Goal: Information Seeking & Learning: Learn about a topic

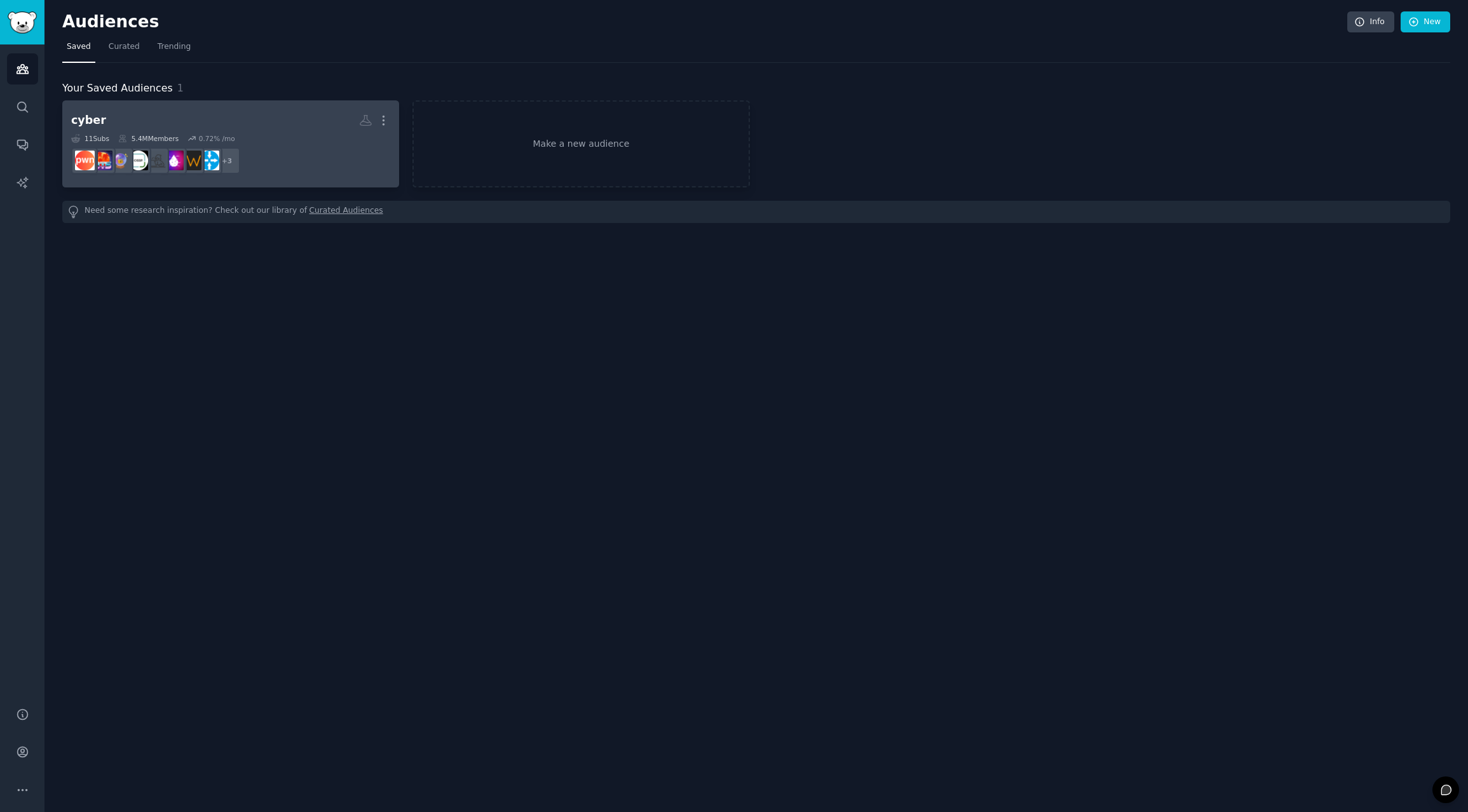
click at [257, 122] on h2 "cyber Custom Audience More" at bounding box center [231, 121] width 319 height 22
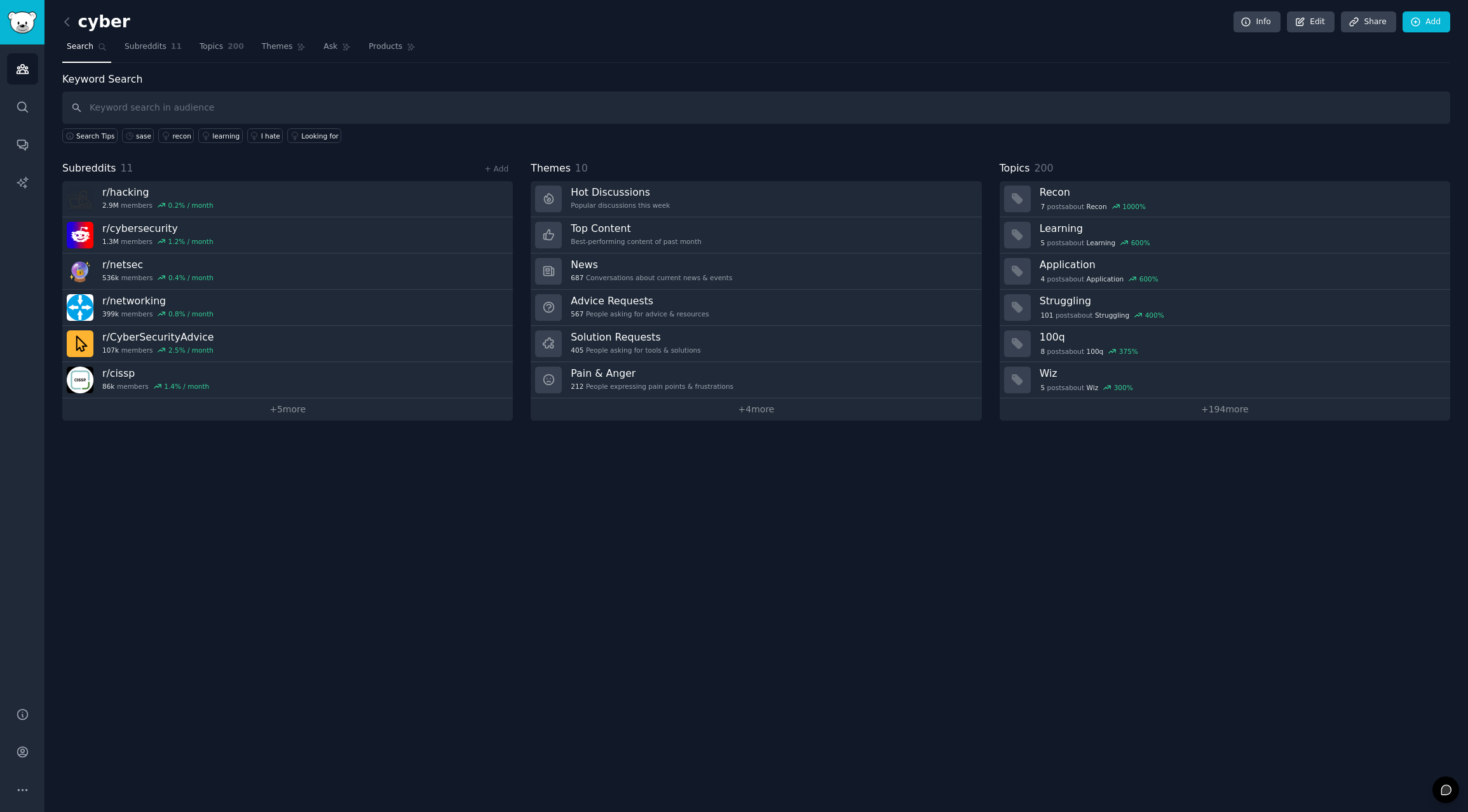
click at [331, 524] on div "cyber Info Edit Share Add Search Subreddits 11 Topics 200 Themes Ask Products K…" at bounding box center [756, 406] width 1424 height 812
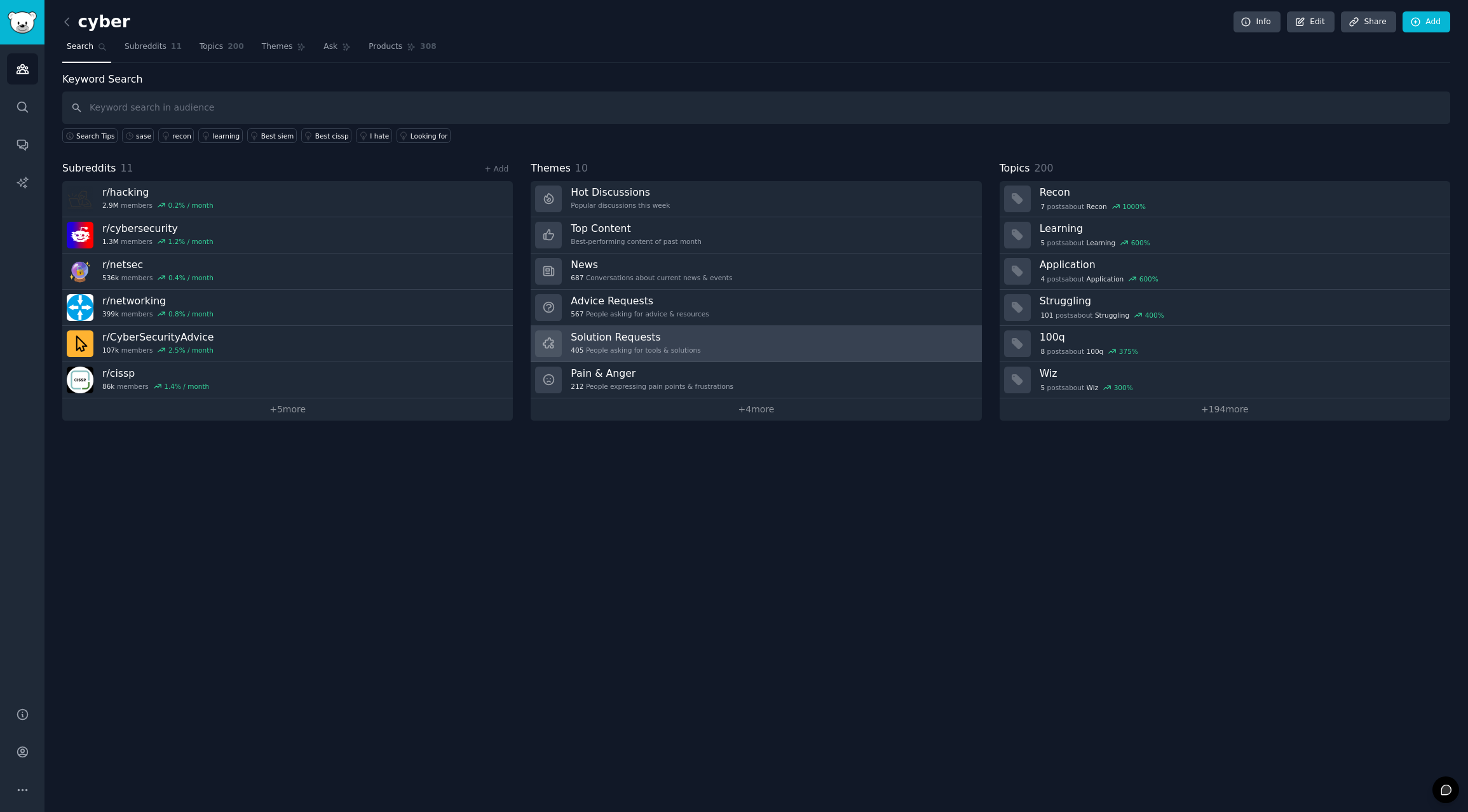
click at [639, 344] on div "Solution Requests 405 People asking for tools & solutions" at bounding box center [635, 344] width 130 height 26
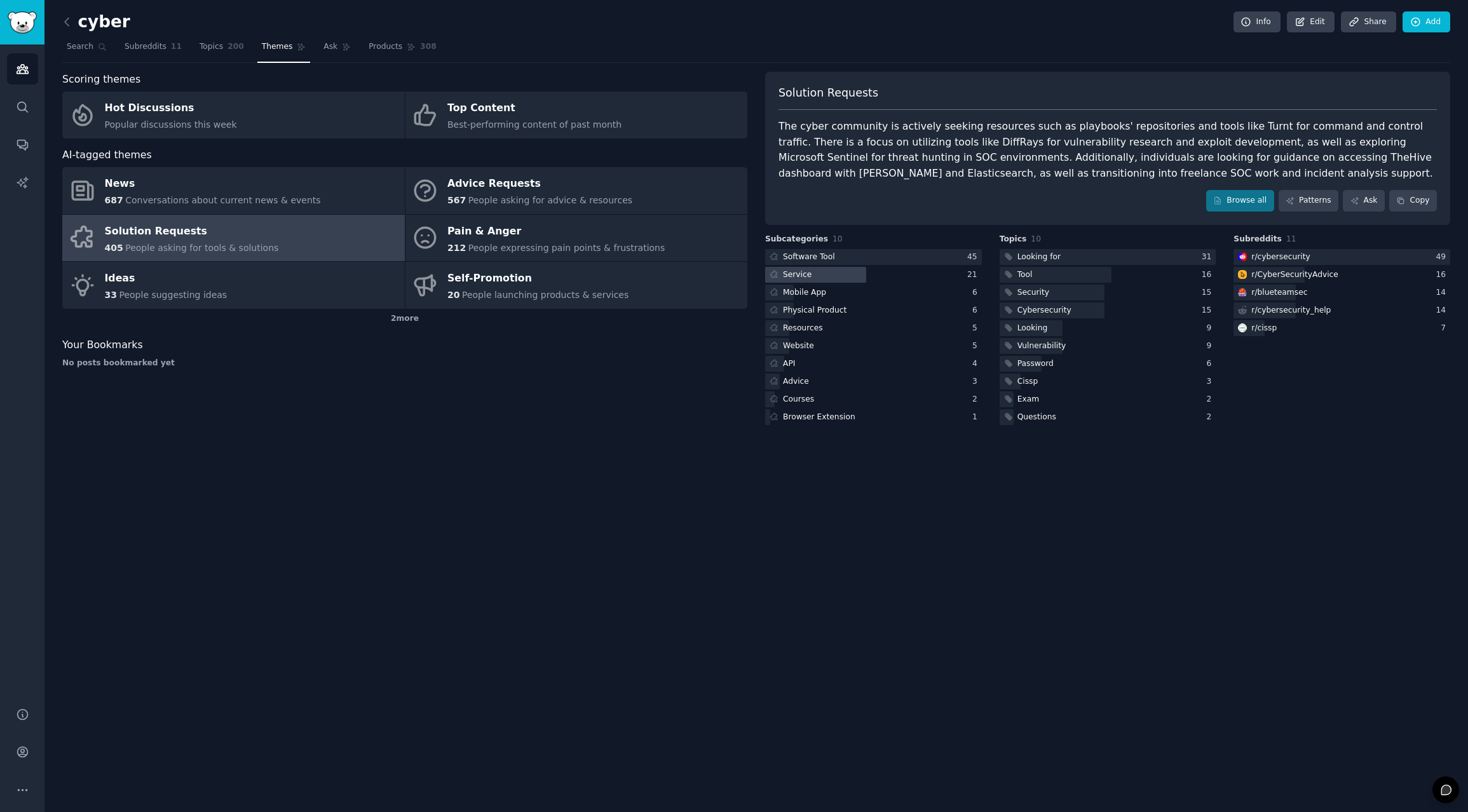
click at [809, 275] on div "Service" at bounding box center [797, 275] width 28 height 11
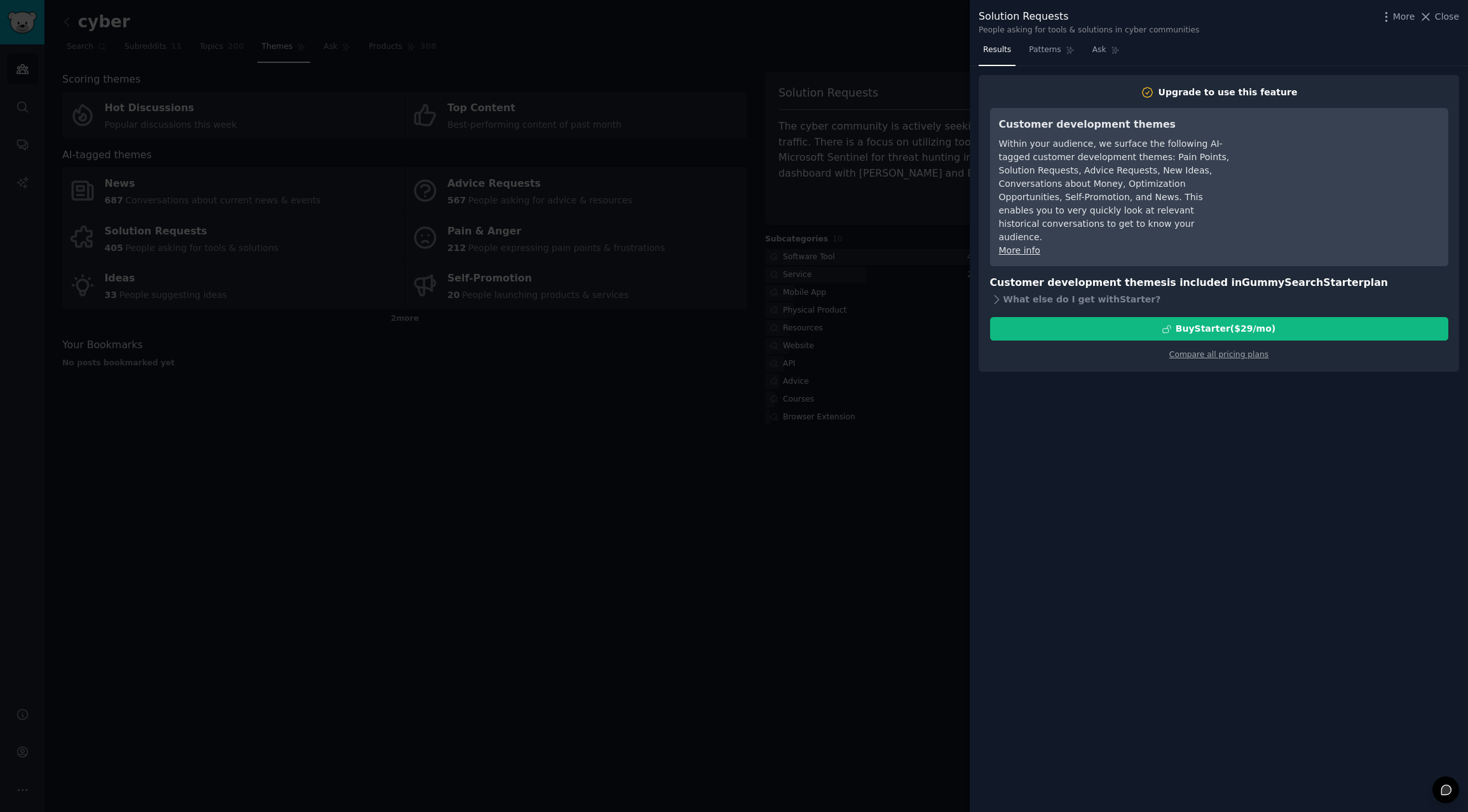
click at [636, 387] on div at bounding box center [734, 406] width 1468 height 812
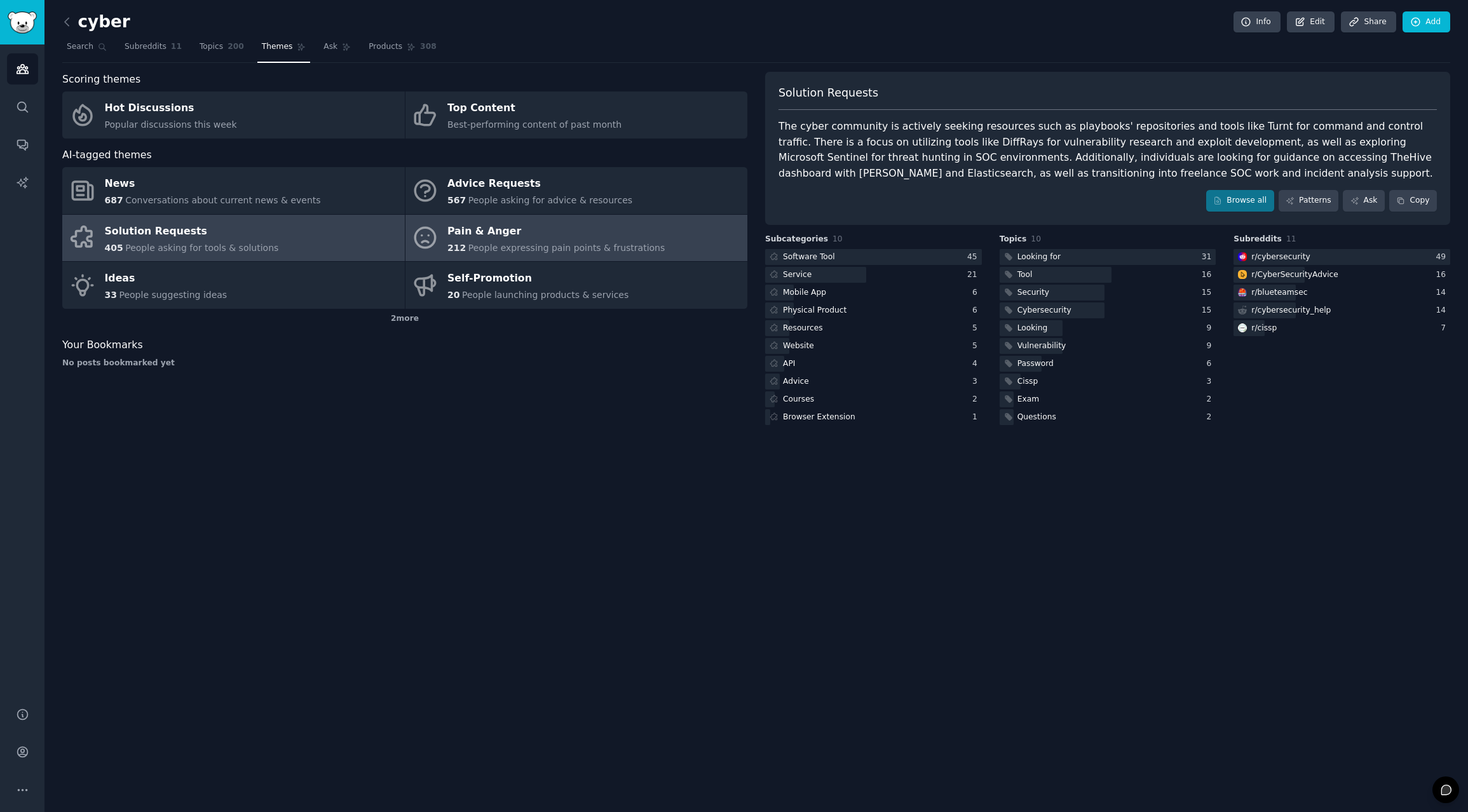
click at [562, 232] on div "Pain & Anger" at bounding box center [555, 231] width 217 height 20
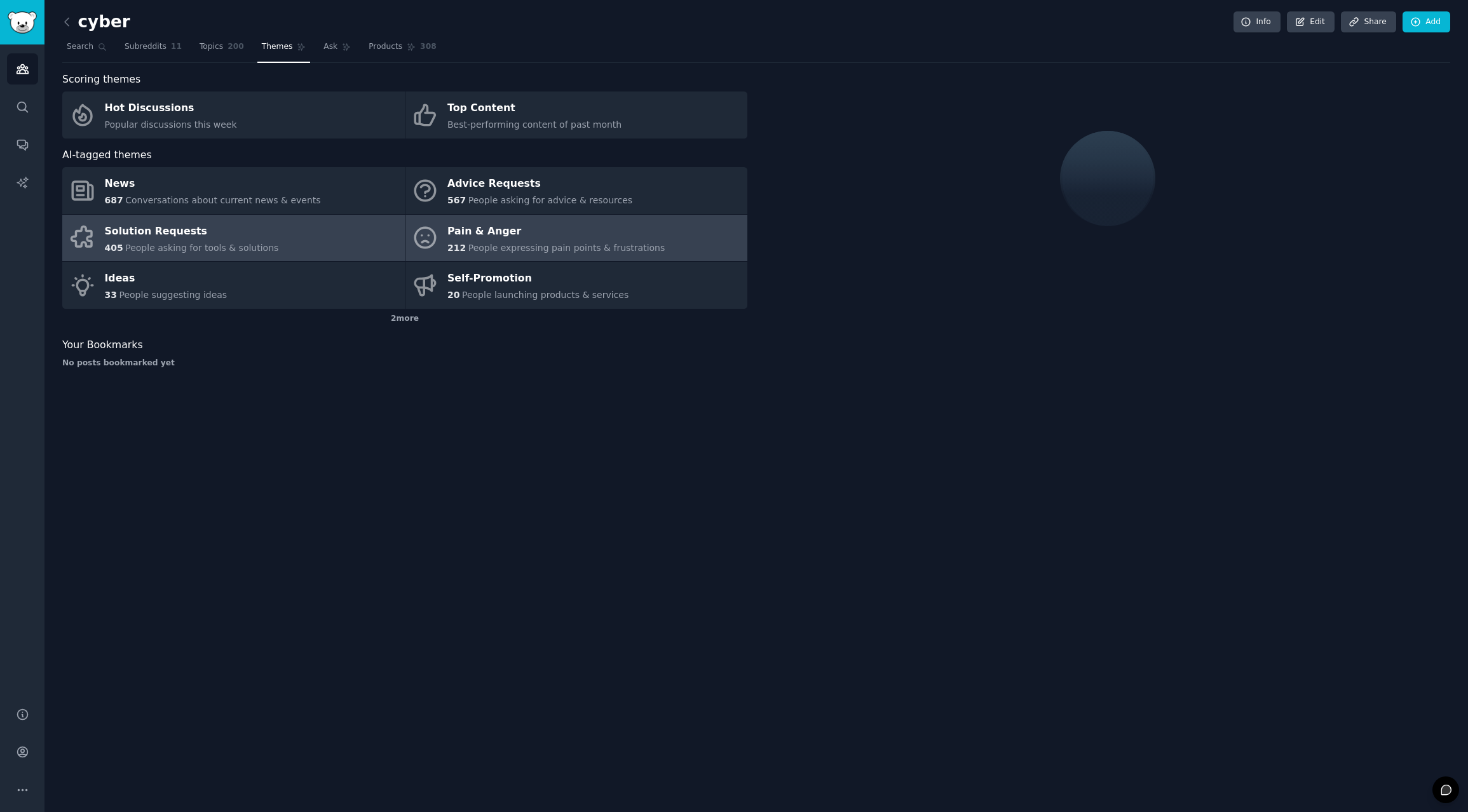
click at [319, 245] on link "Solution Requests 405 People asking for tools & solutions" at bounding box center [234, 239] width 343 height 47
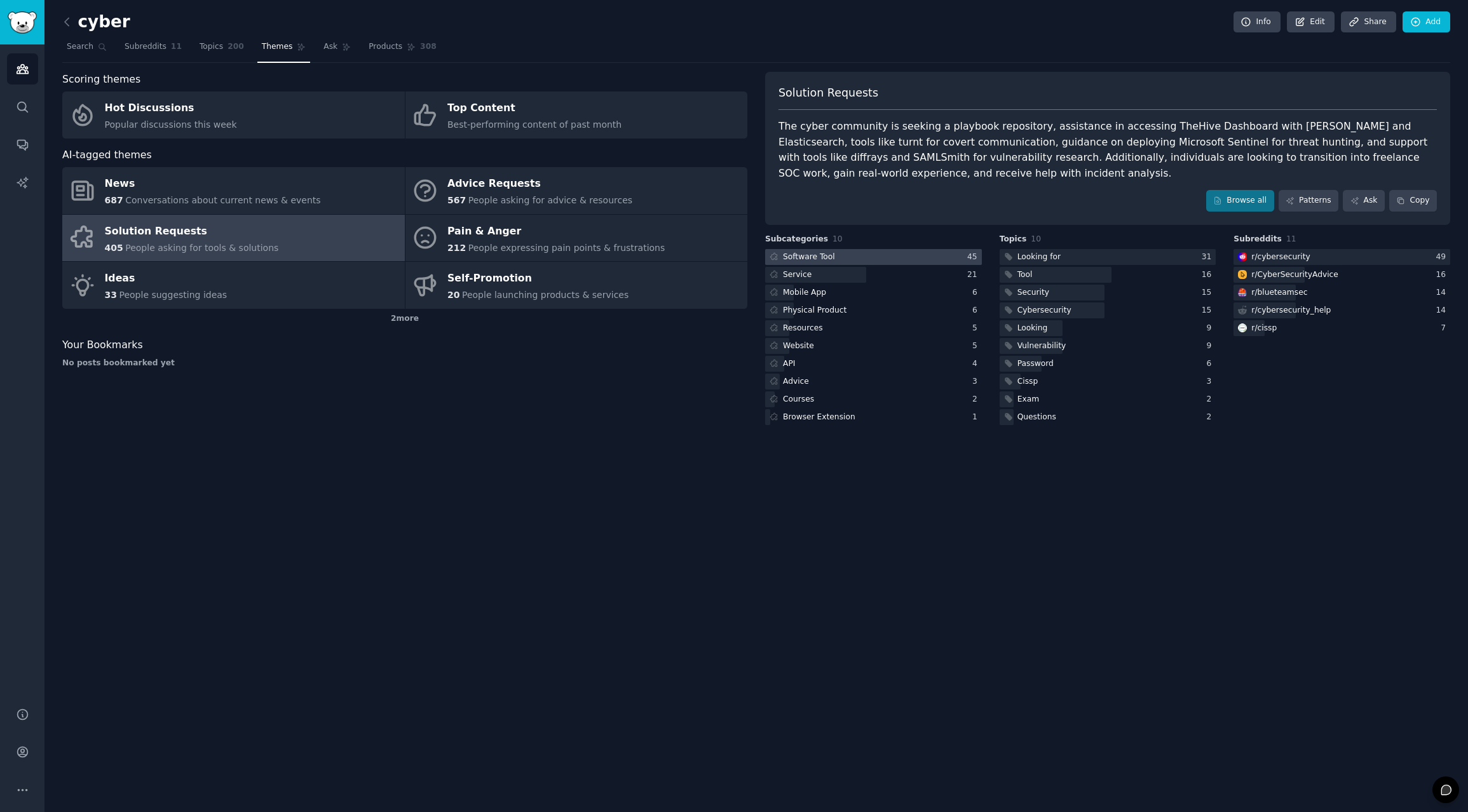
click at [840, 261] on div at bounding box center [873, 257] width 217 height 16
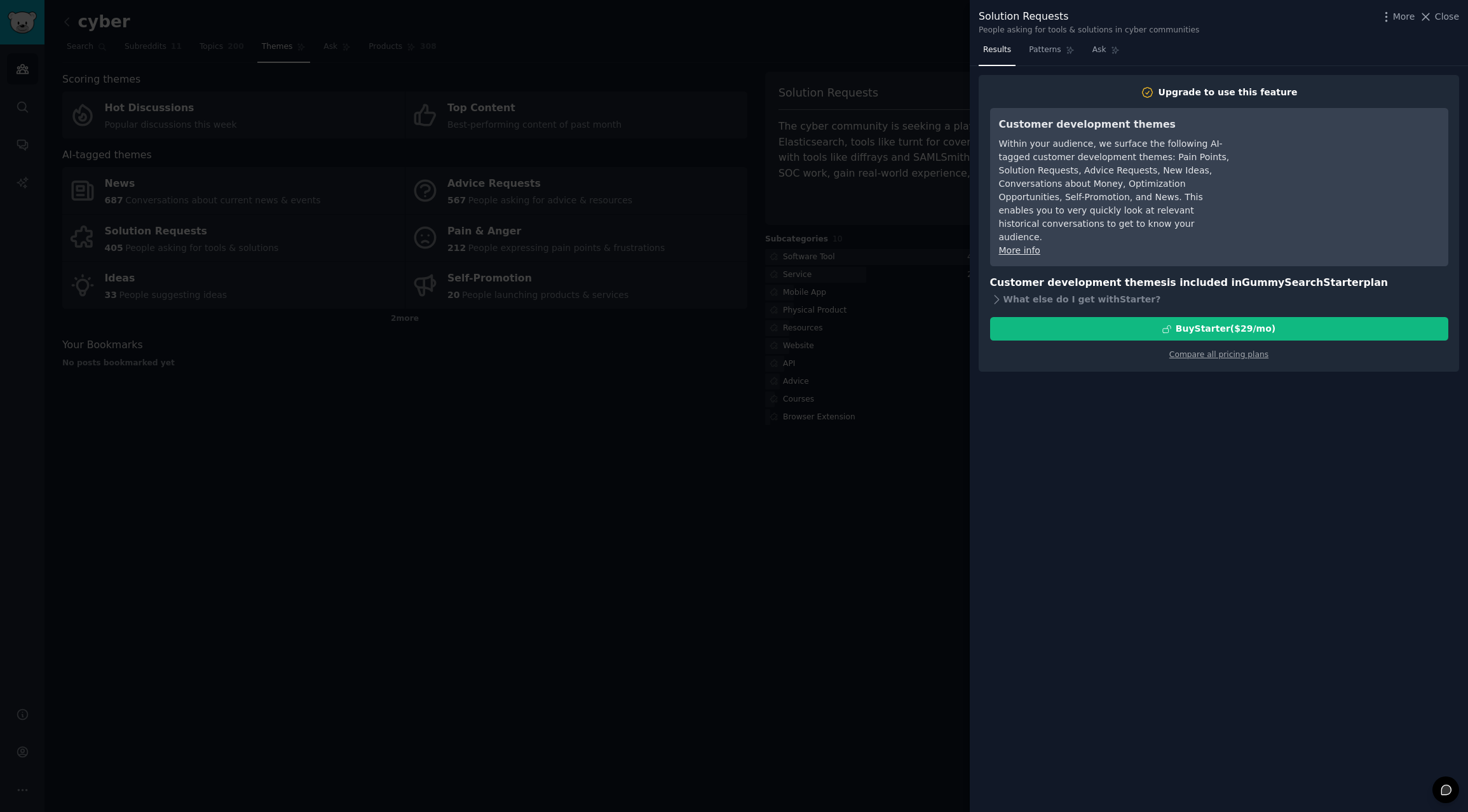
click at [680, 503] on div at bounding box center [734, 406] width 1468 height 812
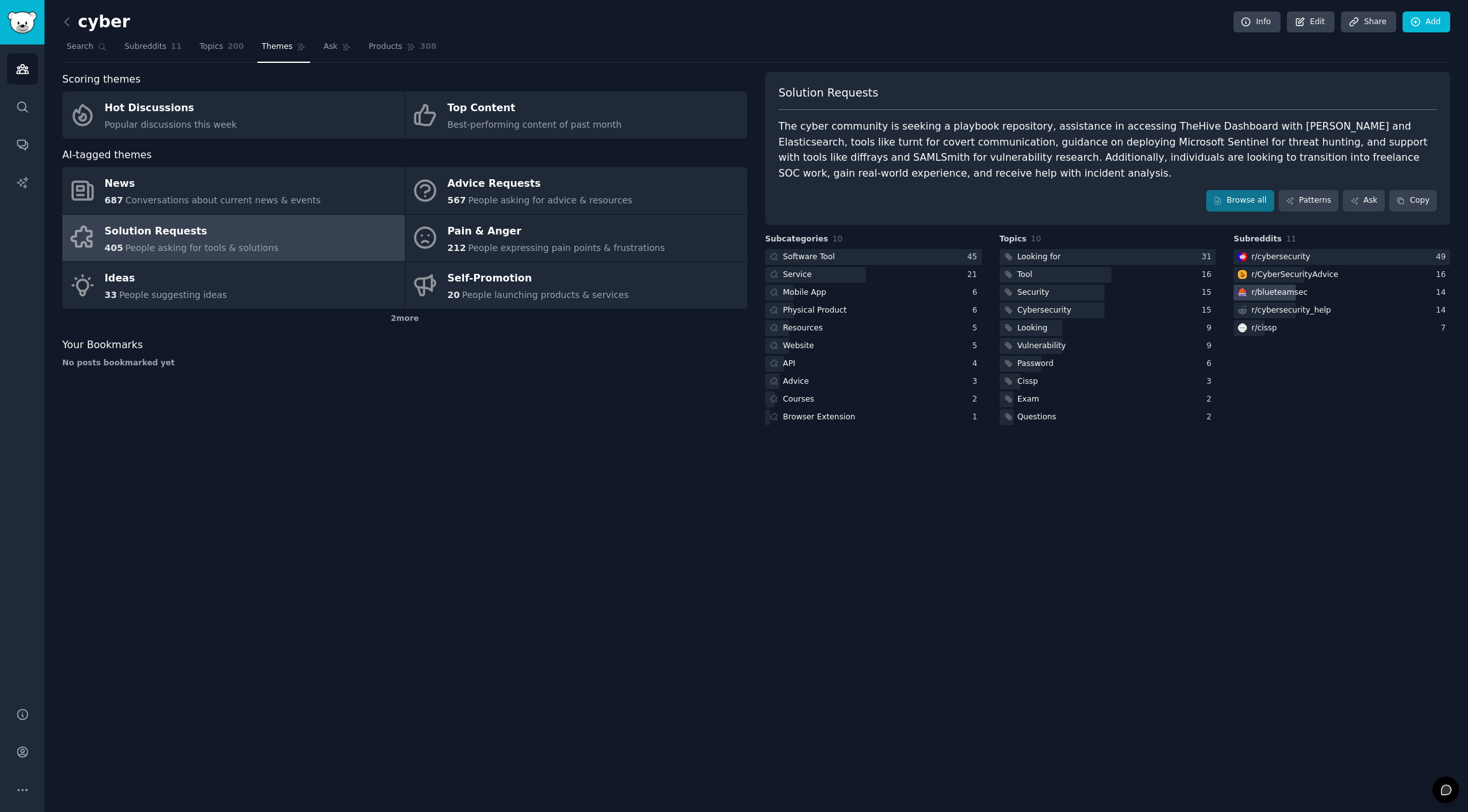
click at [1313, 291] on div "r/ blueteamsec" at bounding box center [1342, 293] width 217 height 16
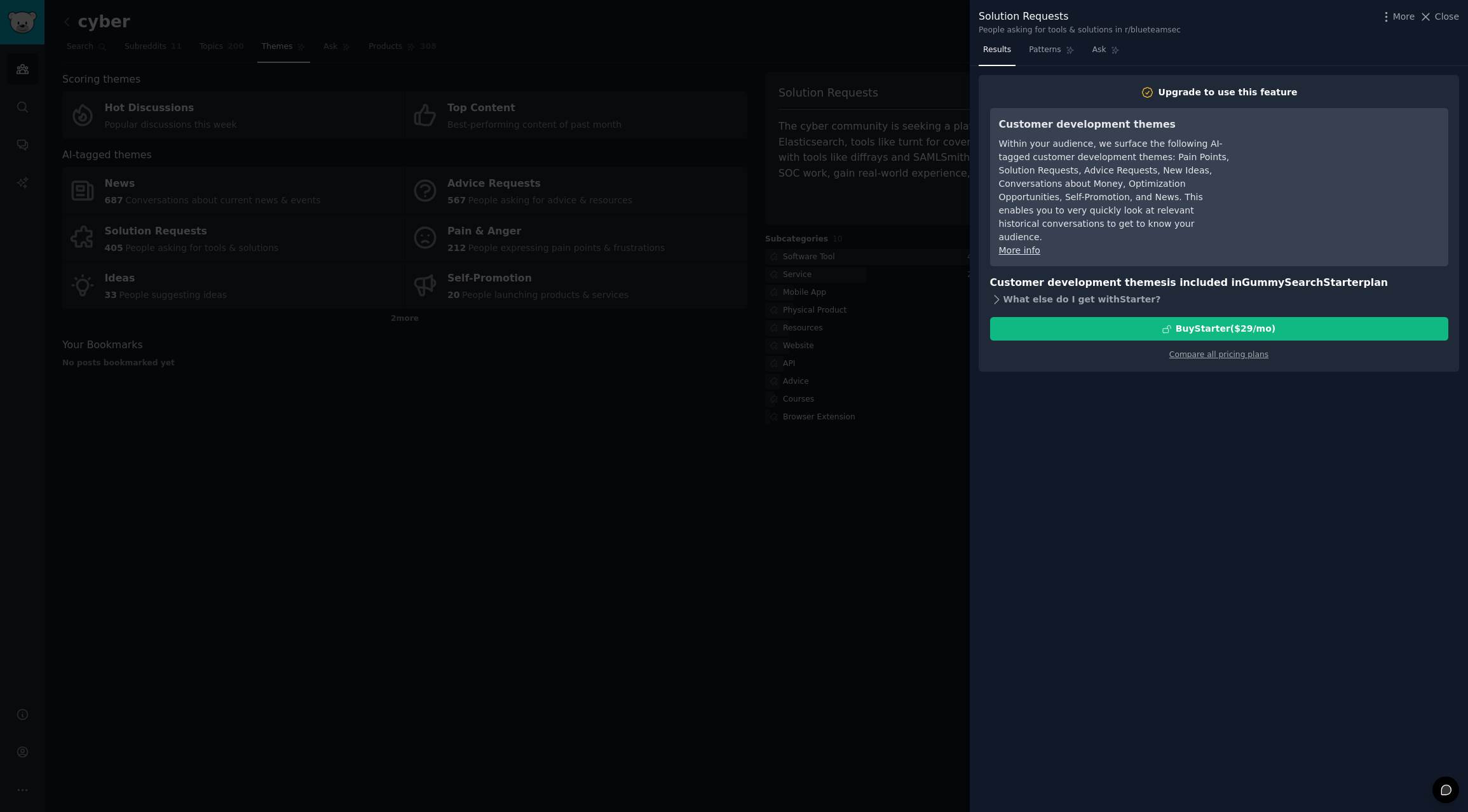
click at [1000, 293] on icon at bounding box center [996, 299] width 13 height 13
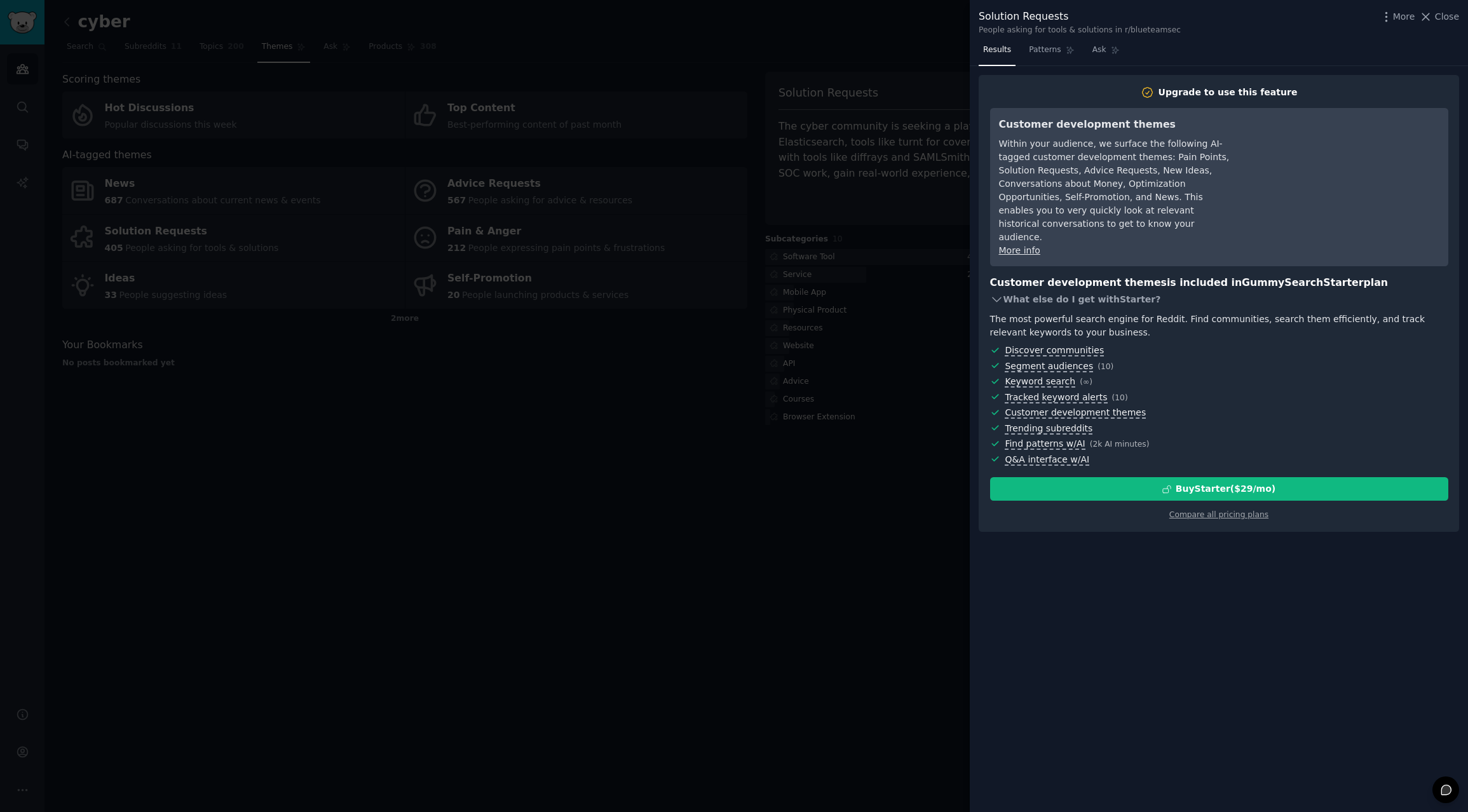
click at [999, 293] on icon at bounding box center [996, 299] width 13 height 13
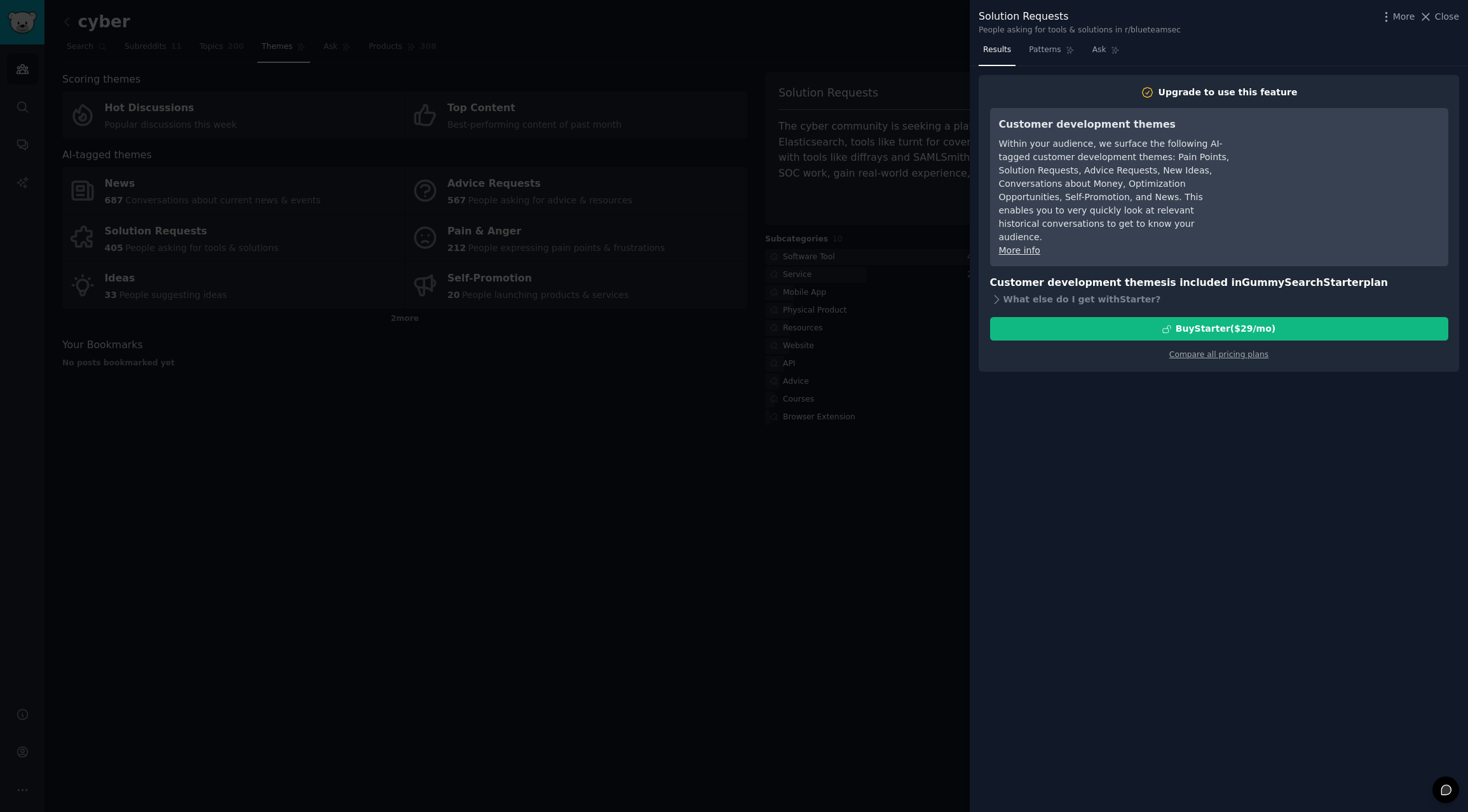
click at [890, 476] on div at bounding box center [734, 406] width 1468 height 812
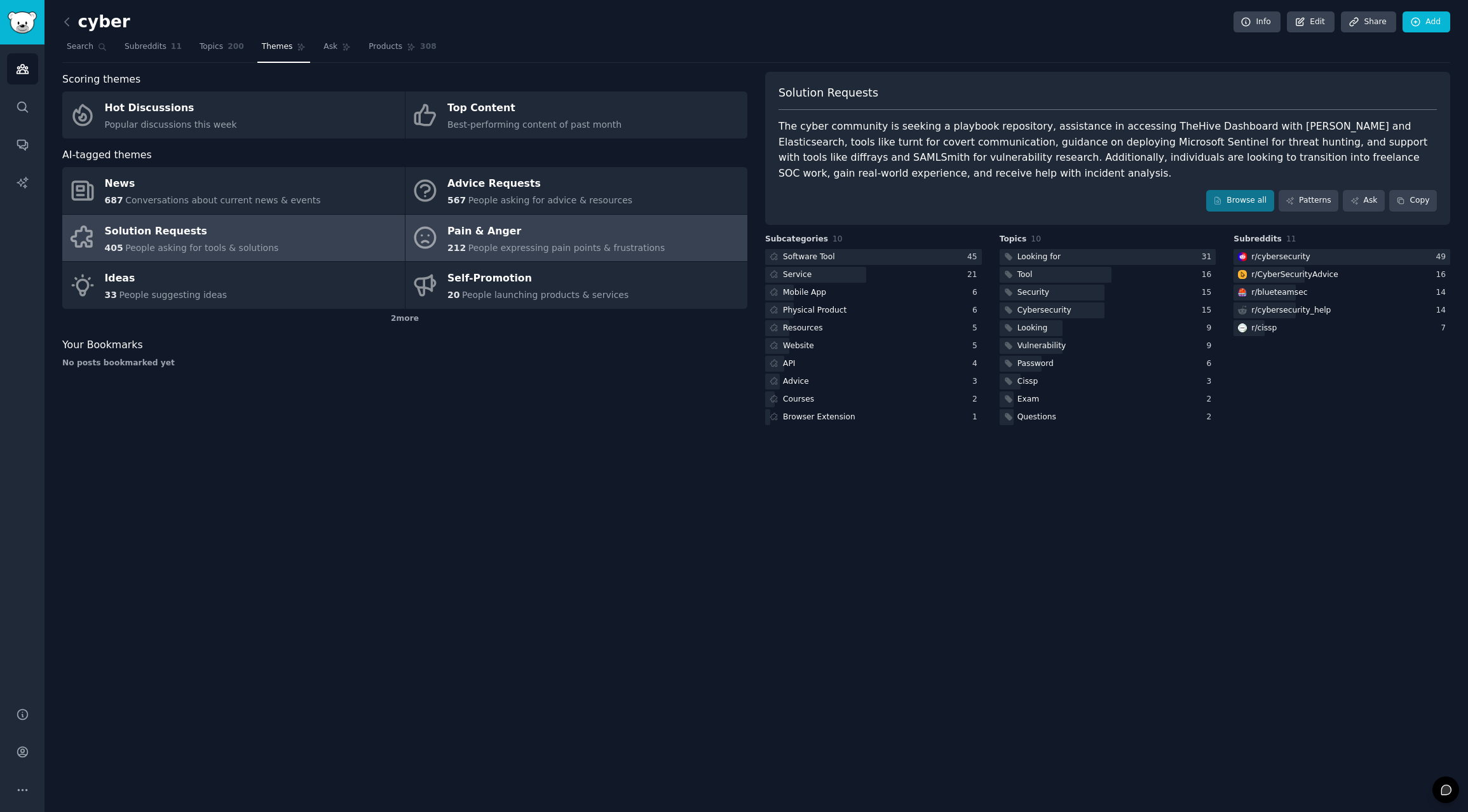
click at [447, 239] on div "Pain & Anger" at bounding box center [555, 231] width 217 height 20
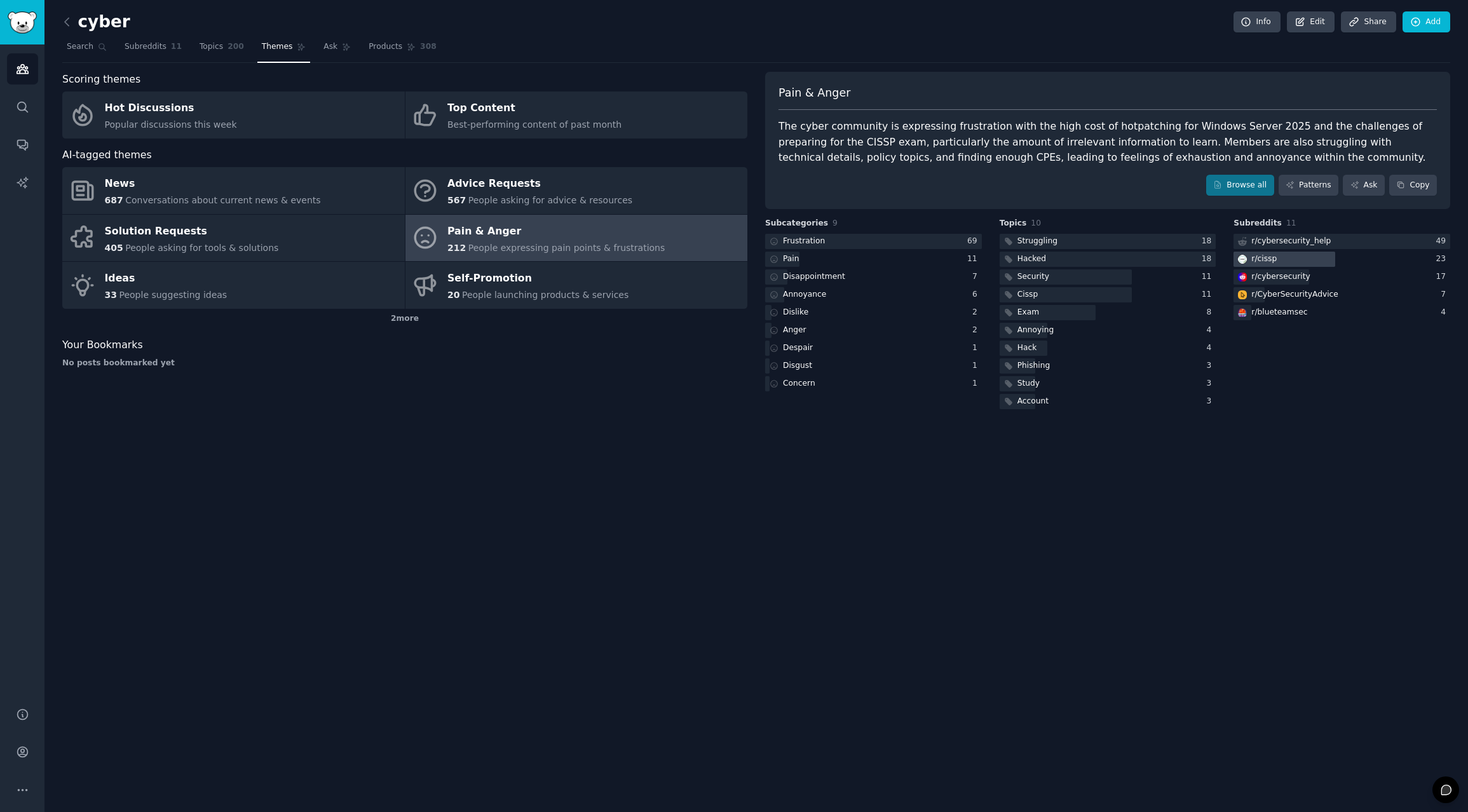
click at [1279, 261] on div at bounding box center [1284, 259] width 102 height 16
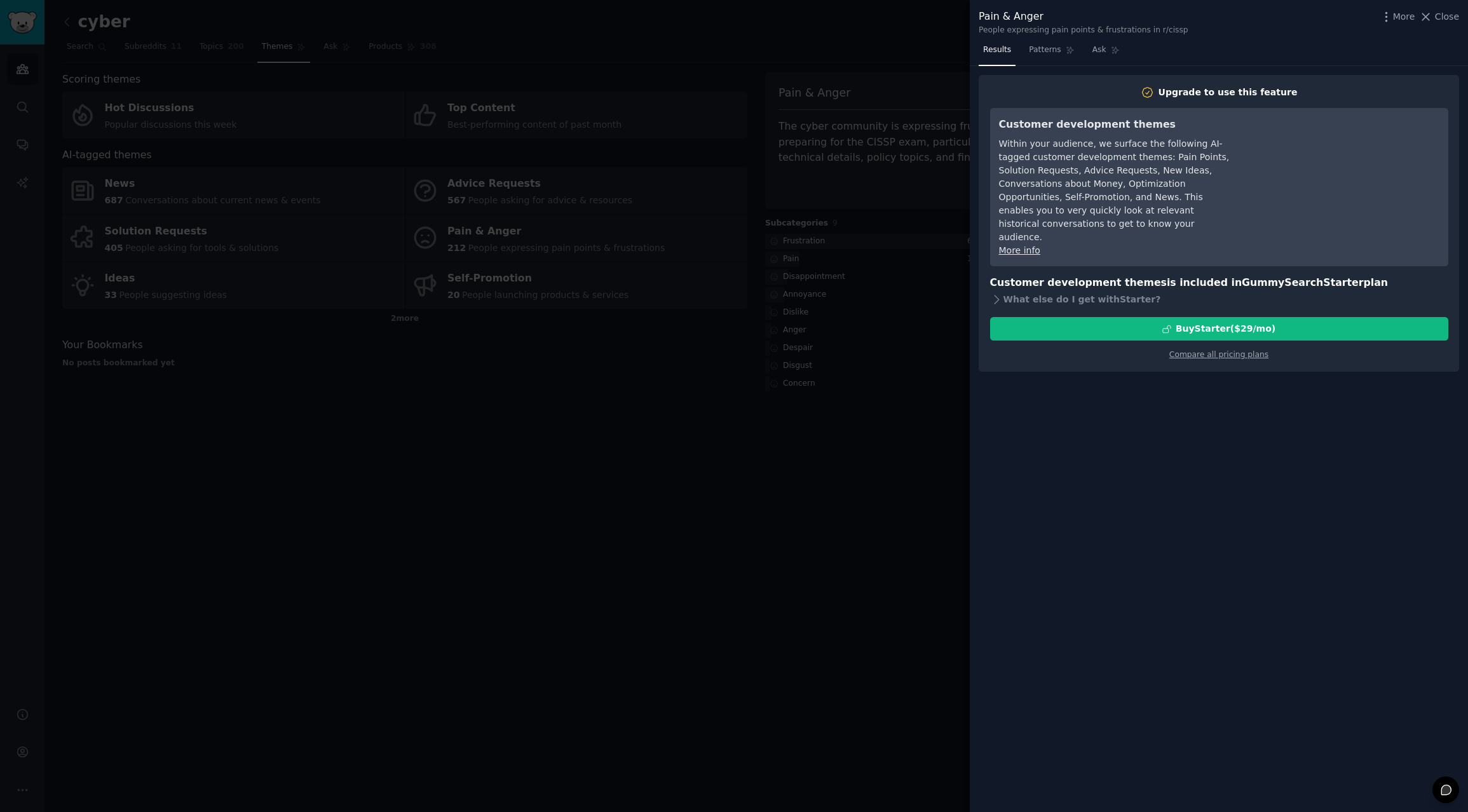
click at [848, 398] on div at bounding box center [734, 406] width 1468 height 812
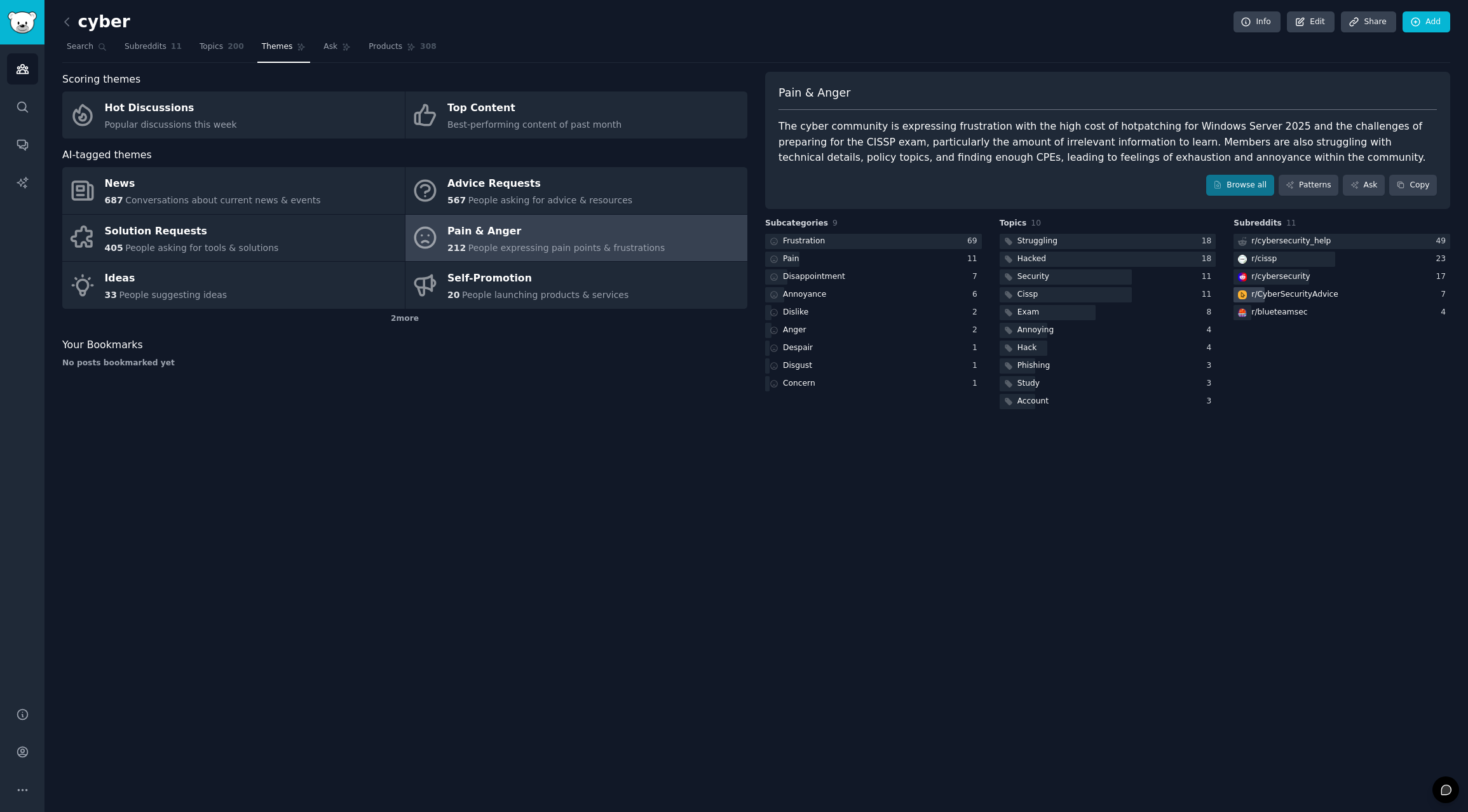
click at [1282, 289] on div "r/ CyberSecurityAdvice" at bounding box center [1295, 295] width 87 height 11
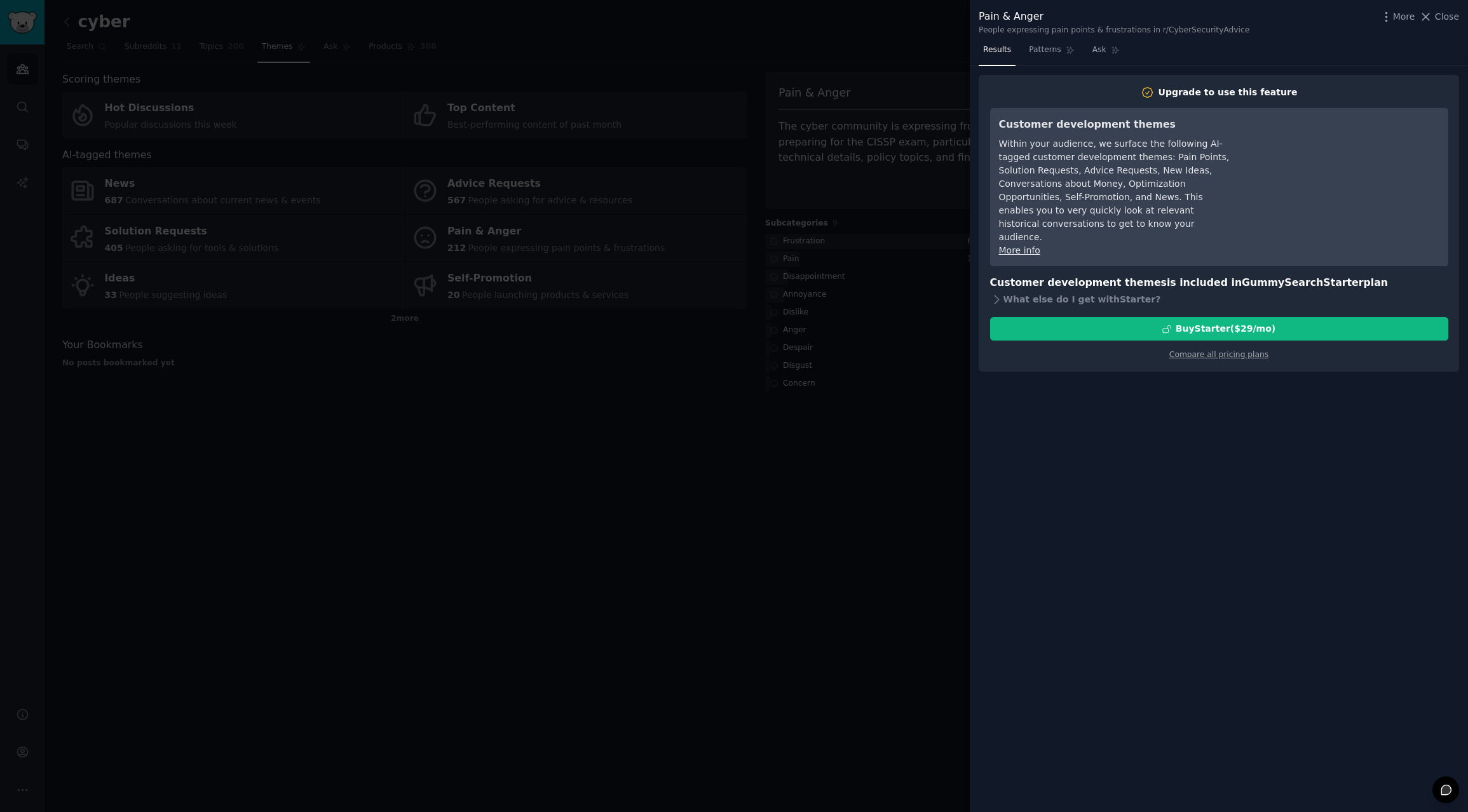
click at [760, 401] on div at bounding box center [734, 406] width 1468 height 812
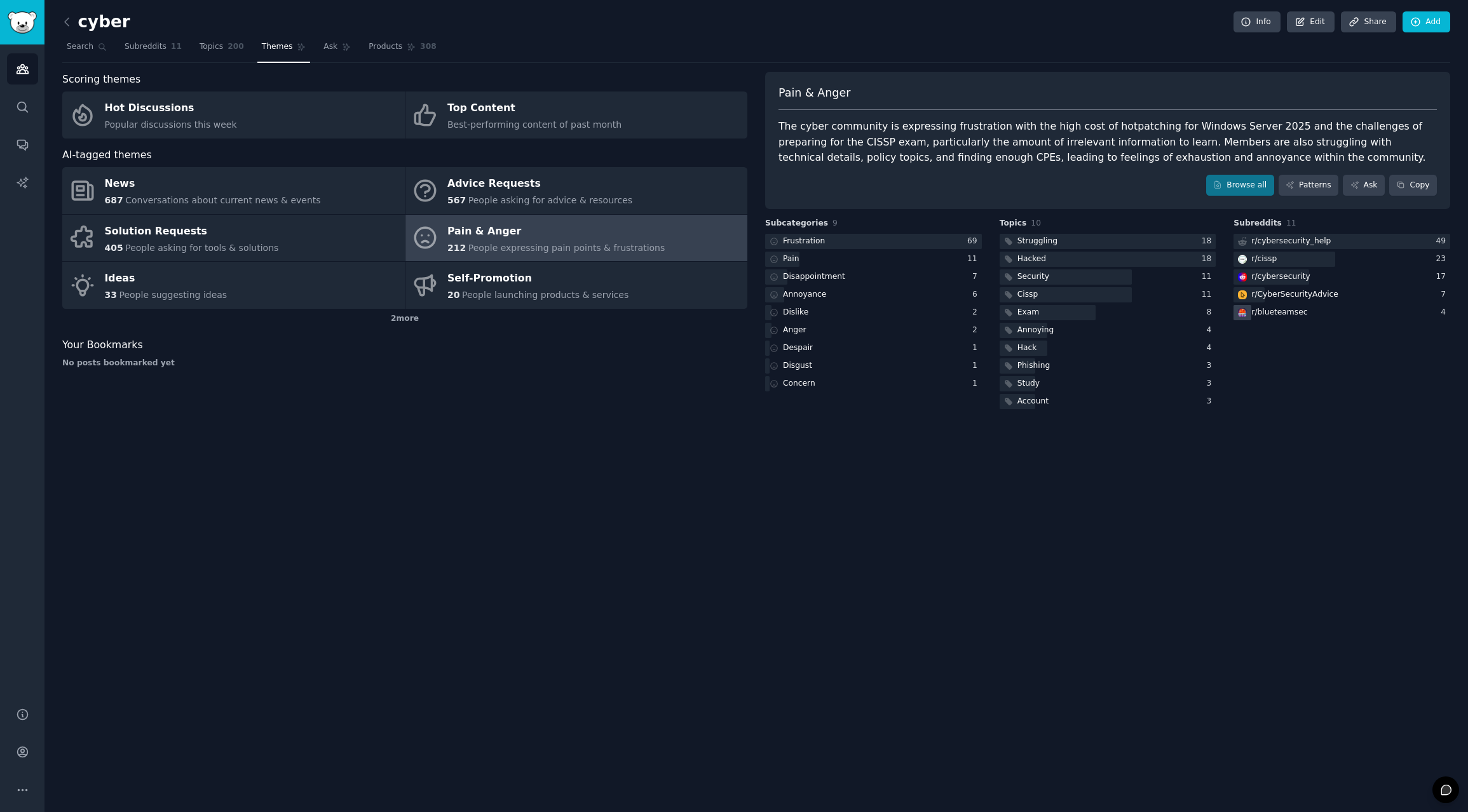
click at [1284, 311] on div "r/ blueteamsec" at bounding box center [1279, 313] width 56 height 11
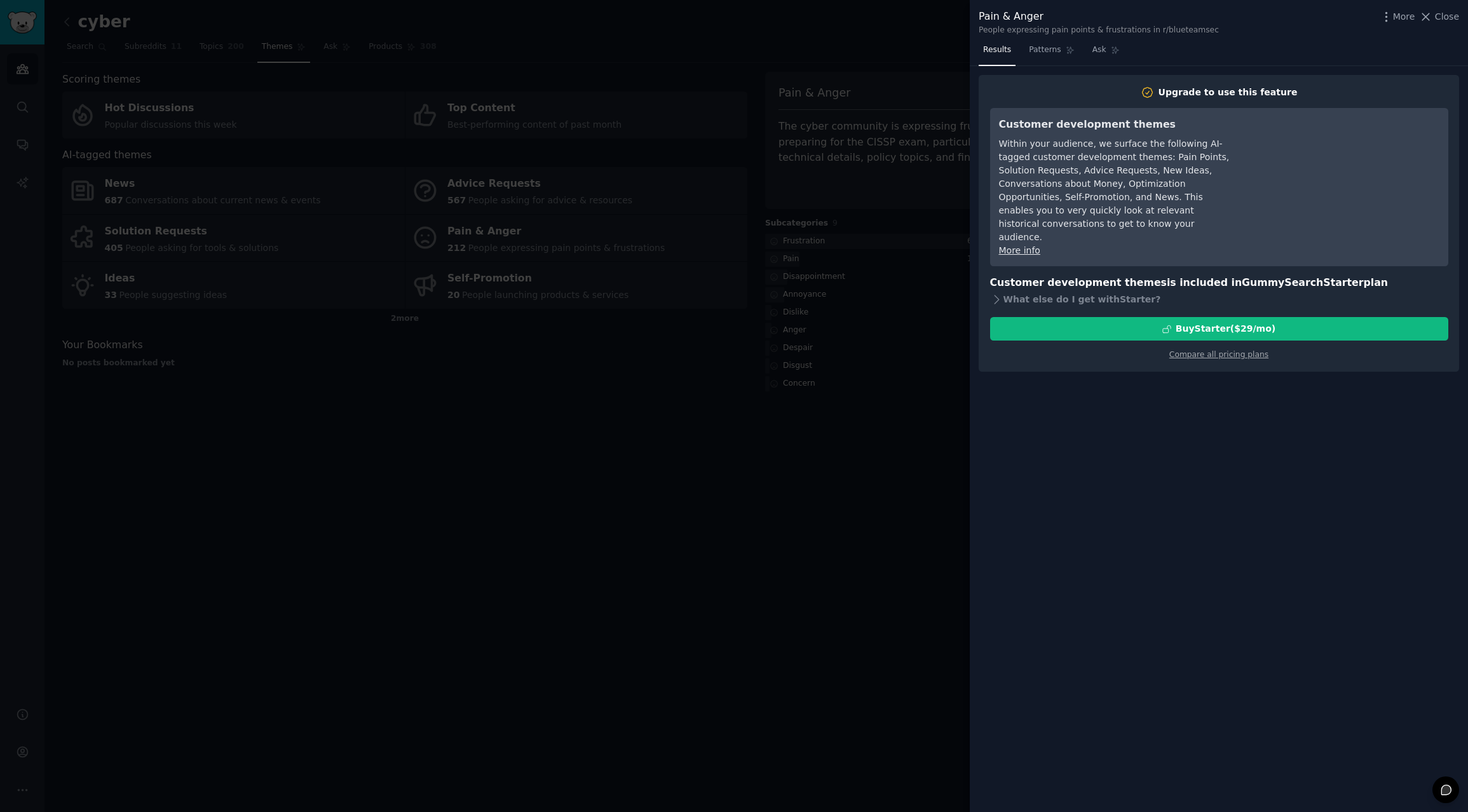
click at [650, 435] on div at bounding box center [734, 406] width 1468 height 812
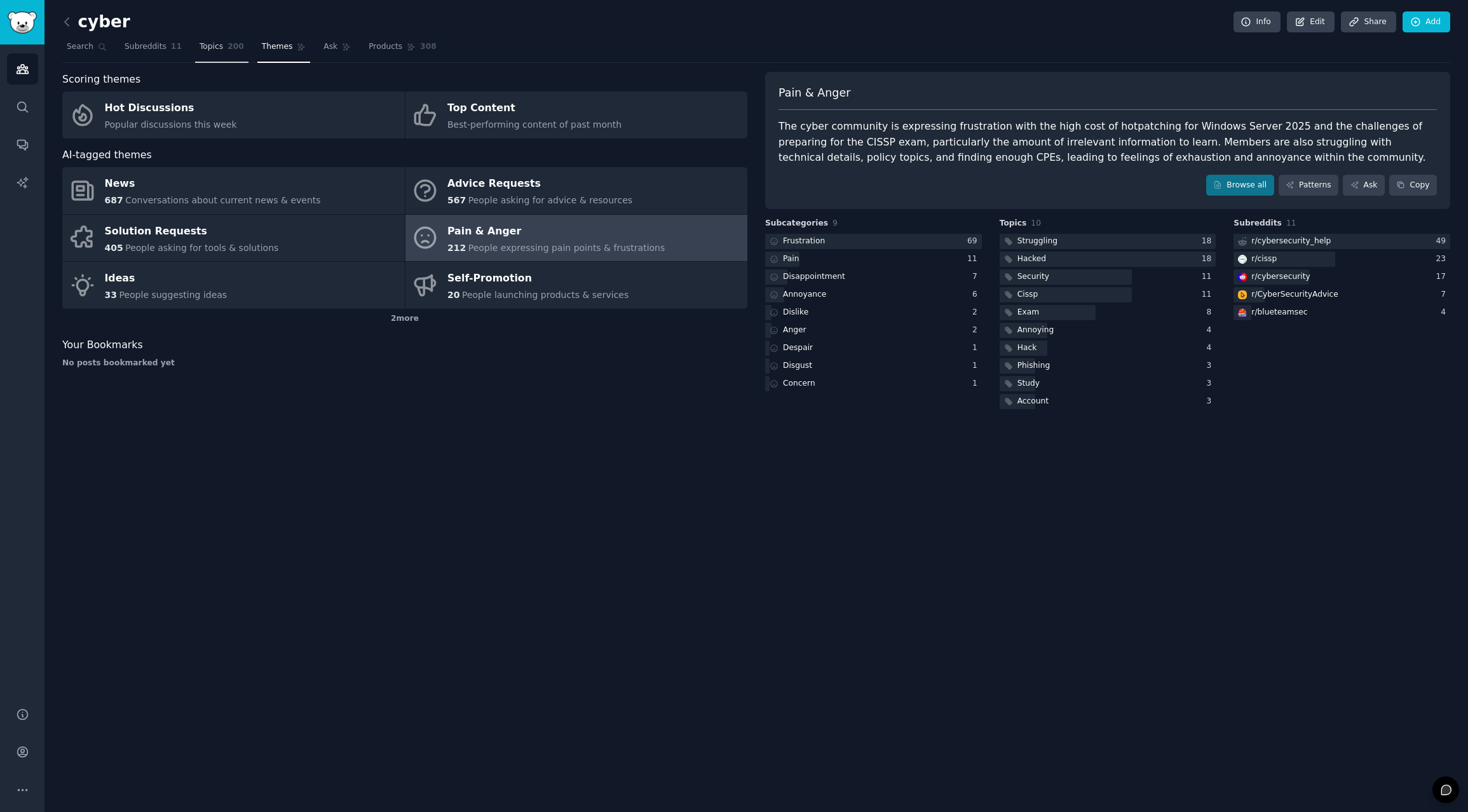
click at [216, 49] on span "Topics" at bounding box center [211, 47] width 24 height 11
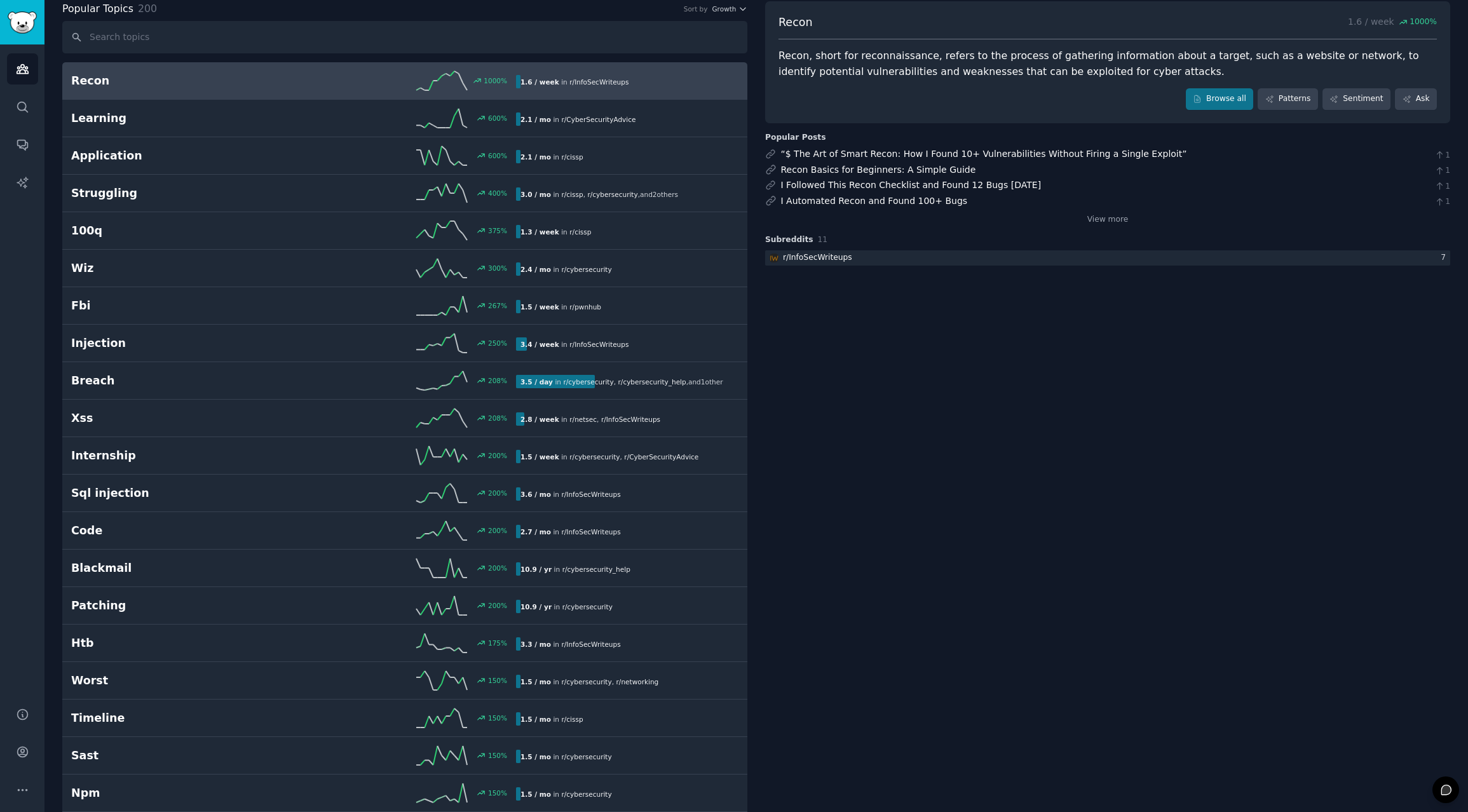
scroll to position [75, 0]
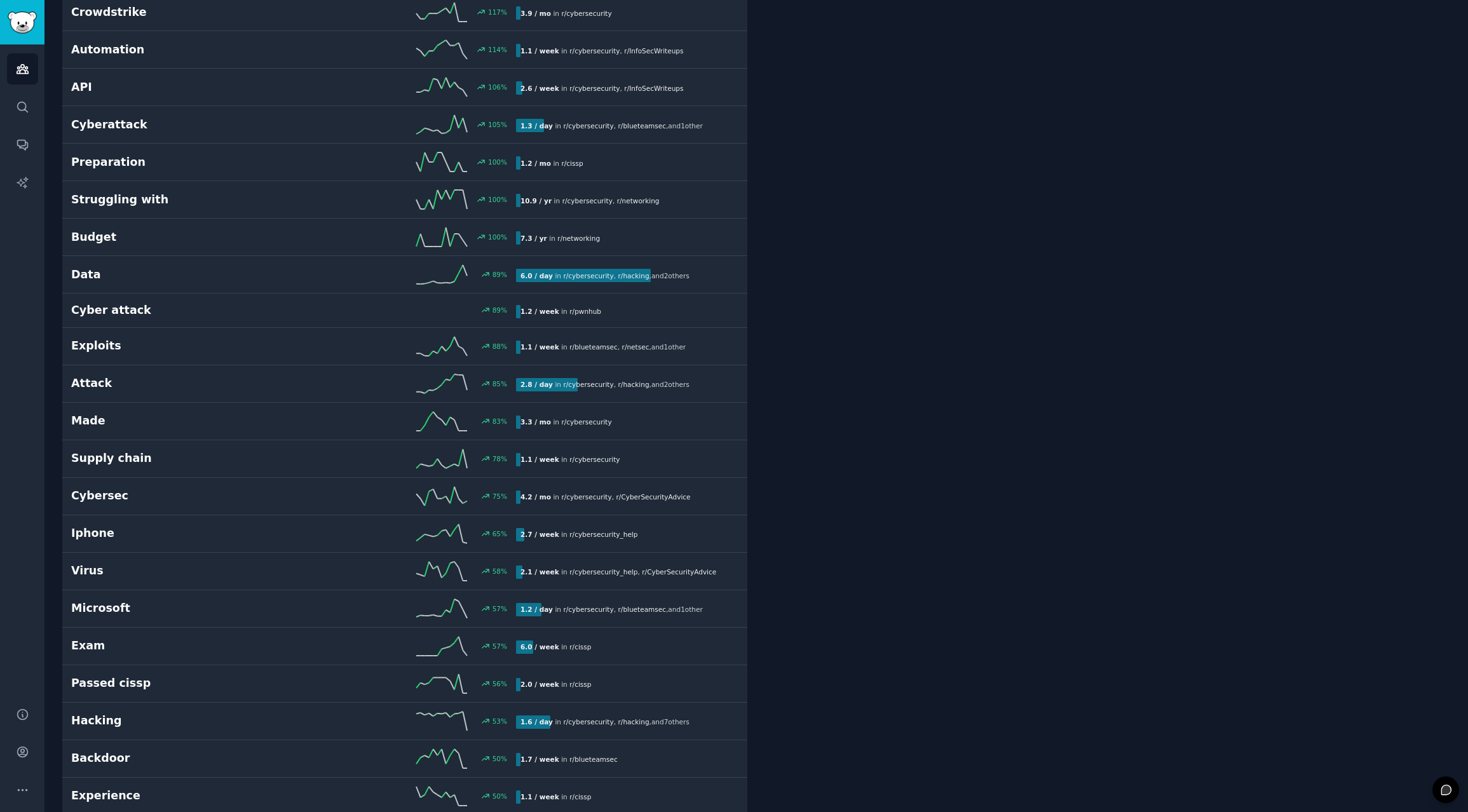
scroll to position [544, 0]
